Goal: Task Accomplishment & Management: Use online tool/utility

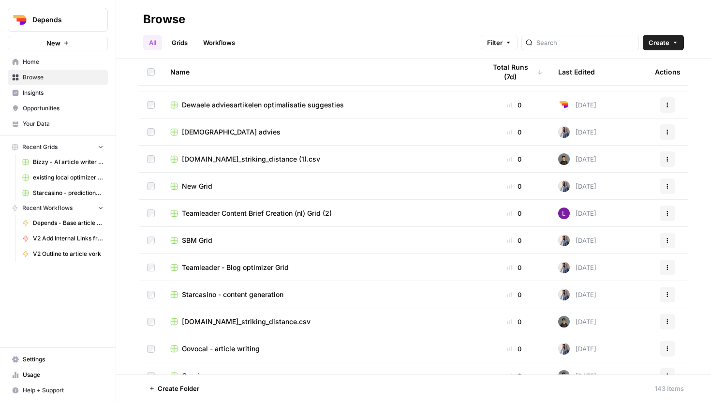
scroll to position [399, 0]
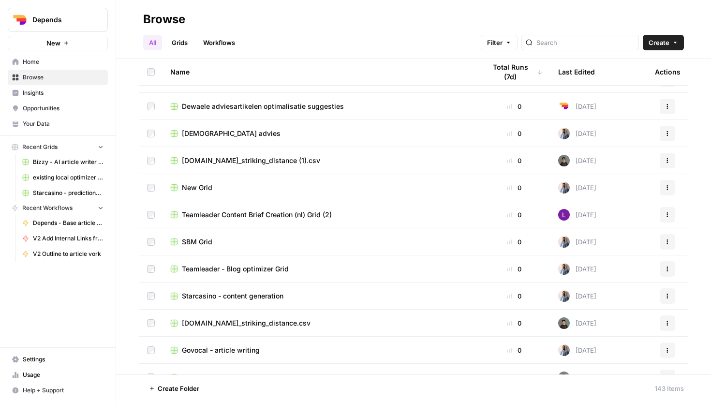
click at [28, 61] on span "Home" at bounding box center [63, 62] width 81 height 9
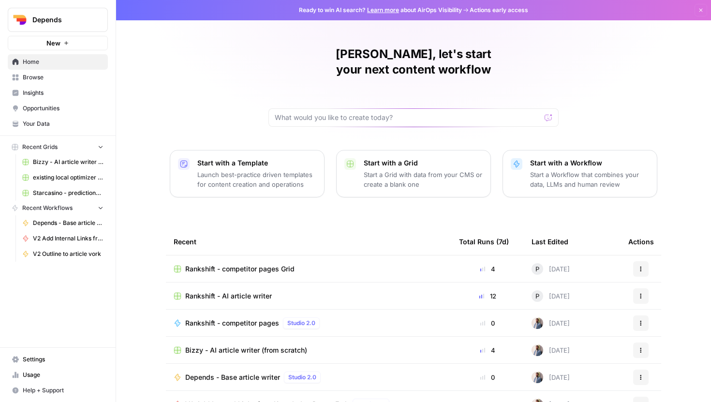
click at [44, 79] on span "Browse" at bounding box center [63, 77] width 81 height 9
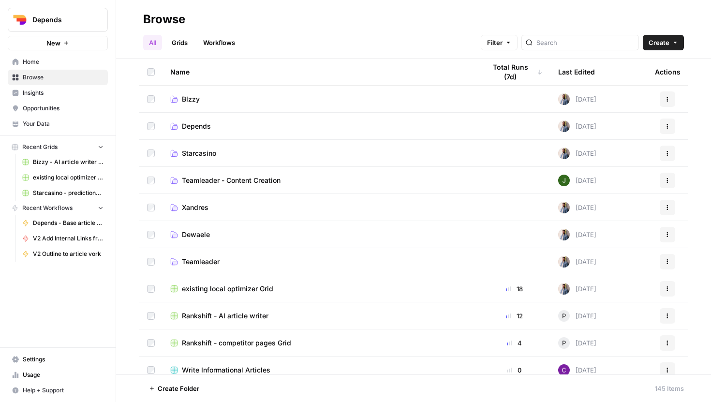
click at [199, 96] on span "BIzzy" at bounding box center [191, 99] width 18 height 10
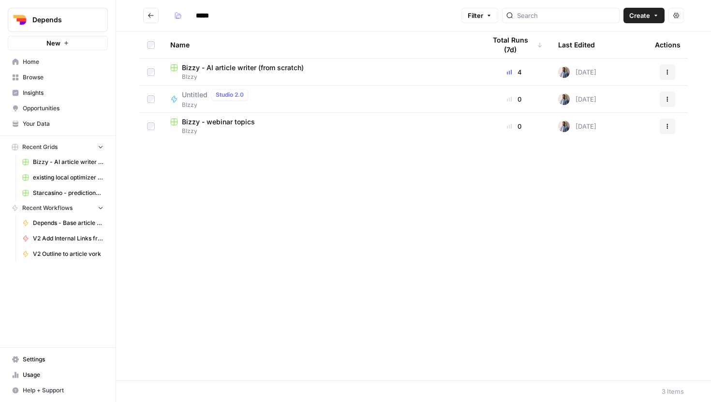
click at [260, 76] on span "BIzzy" at bounding box center [320, 77] width 300 height 9
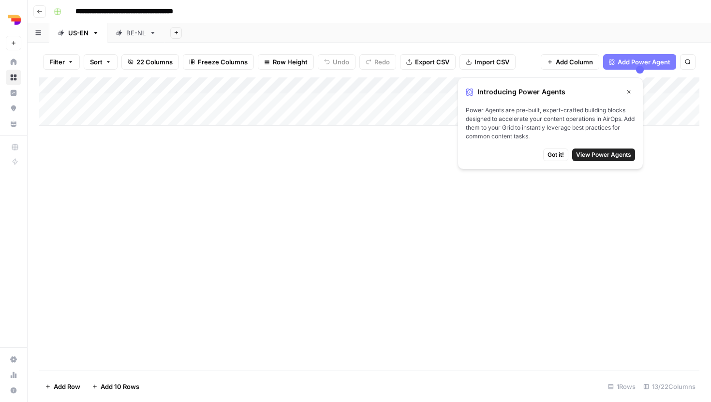
click at [553, 159] on button "Got it!" at bounding box center [555, 154] width 25 height 13
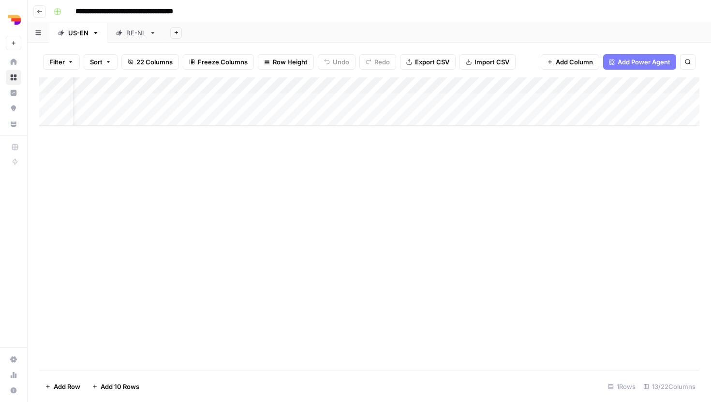
scroll to position [0, 29]
click at [592, 101] on div "Add Column" at bounding box center [369, 101] width 660 height 48
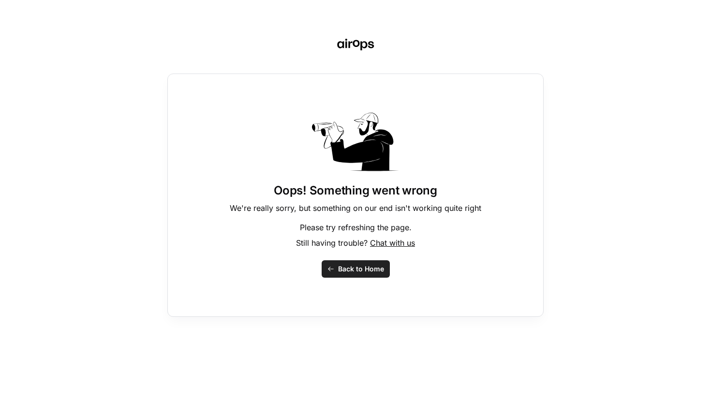
click at [370, 264] on span "Back to Home" at bounding box center [361, 269] width 46 height 10
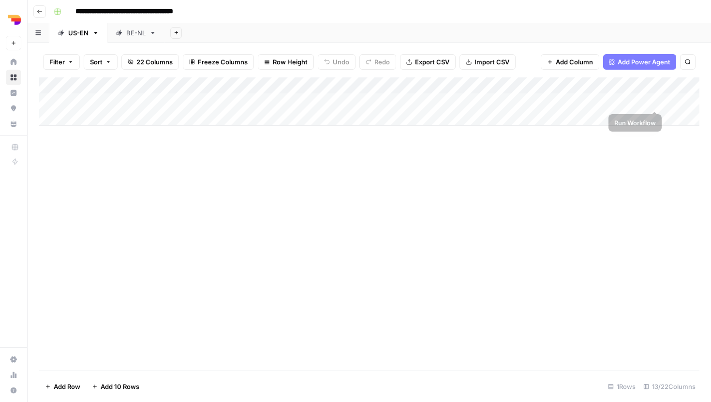
click at [654, 100] on div "Add Column" at bounding box center [369, 101] width 660 height 48
click at [654, 103] on div "Add Column" at bounding box center [369, 101] width 660 height 48
click at [642, 102] on div "Add Column" at bounding box center [369, 101] width 660 height 48
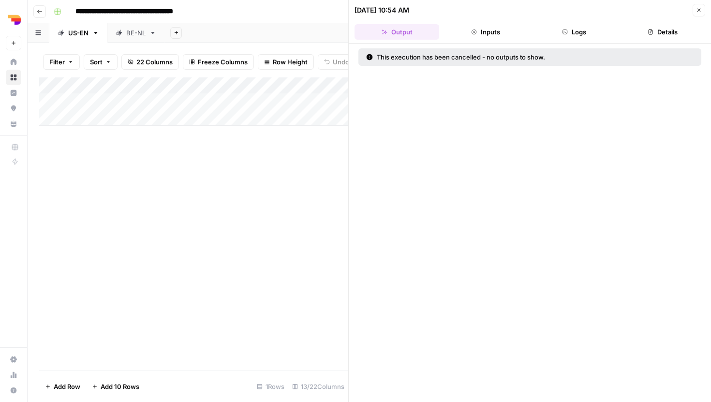
click at [696, 7] on icon "button" at bounding box center [699, 10] width 6 height 6
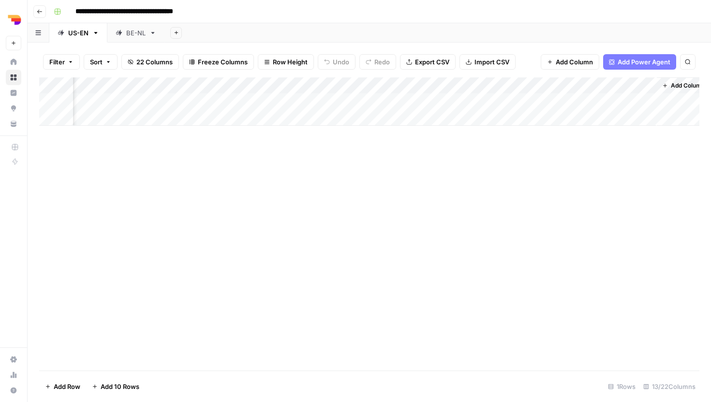
scroll to position [0, 628]
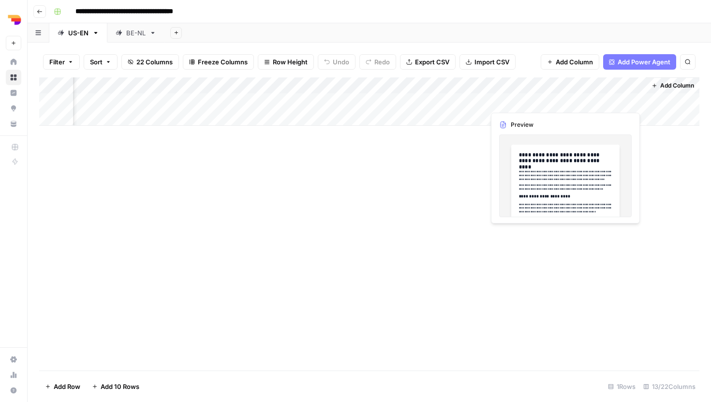
click at [592, 97] on div "Add Column" at bounding box center [369, 101] width 660 height 48
click at [572, 170] on div "Add Column" at bounding box center [369, 223] width 660 height 293
click at [587, 100] on div "Add Column" at bounding box center [369, 101] width 660 height 48
